Goal: Task Accomplishment & Management: Manage account settings

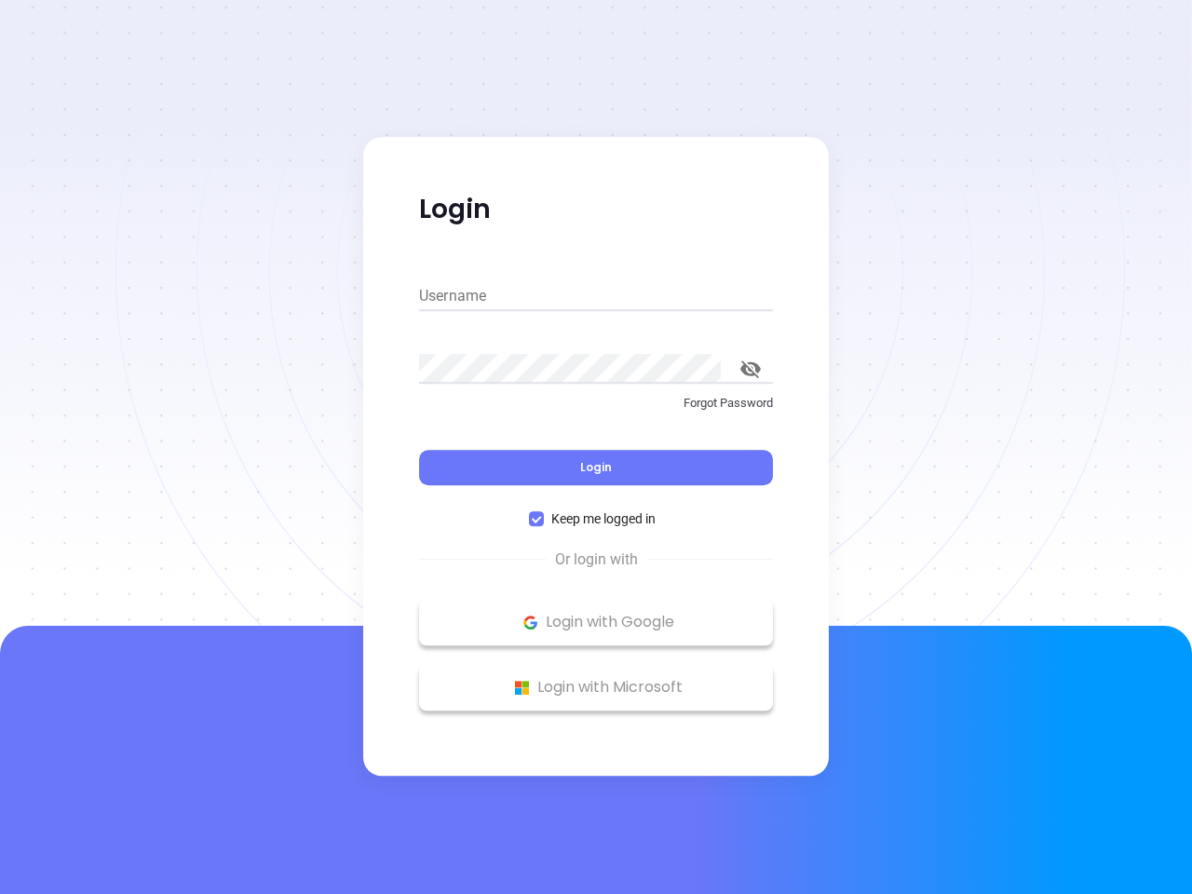
click at [596, 447] on div "Login" at bounding box center [596, 456] width 354 height 58
click at [596, 296] on input "Username" at bounding box center [596, 296] width 354 height 30
click at [751, 369] on icon "toggle password visibility" at bounding box center [750, 369] width 20 height 18
click at [596, 467] on span "Login" at bounding box center [596, 467] width 32 height 16
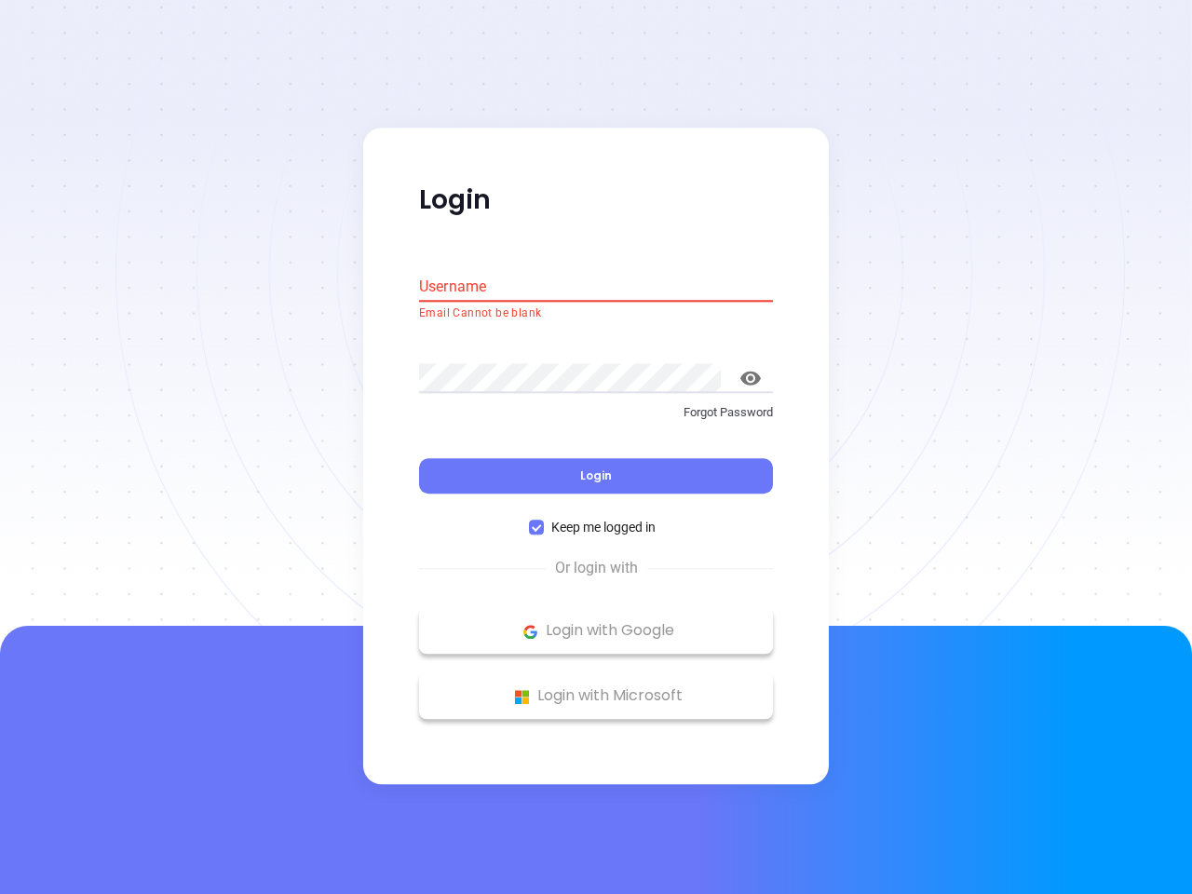
click at [596, 519] on span "Keep me logged in" at bounding box center [603, 528] width 119 height 20
click at [544, 521] on input "Keep me logged in" at bounding box center [536, 528] width 15 height 15
checkbox input "false"
click at [596, 622] on p "Login with Google" at bounding box center [595, 631] width 335 height 28
click at [596, 687] on p "Login with Microsoft" at bounding box center [595, 697] width 335 height 28
